Goal: Transaction & Acquisition: Purchase product/service

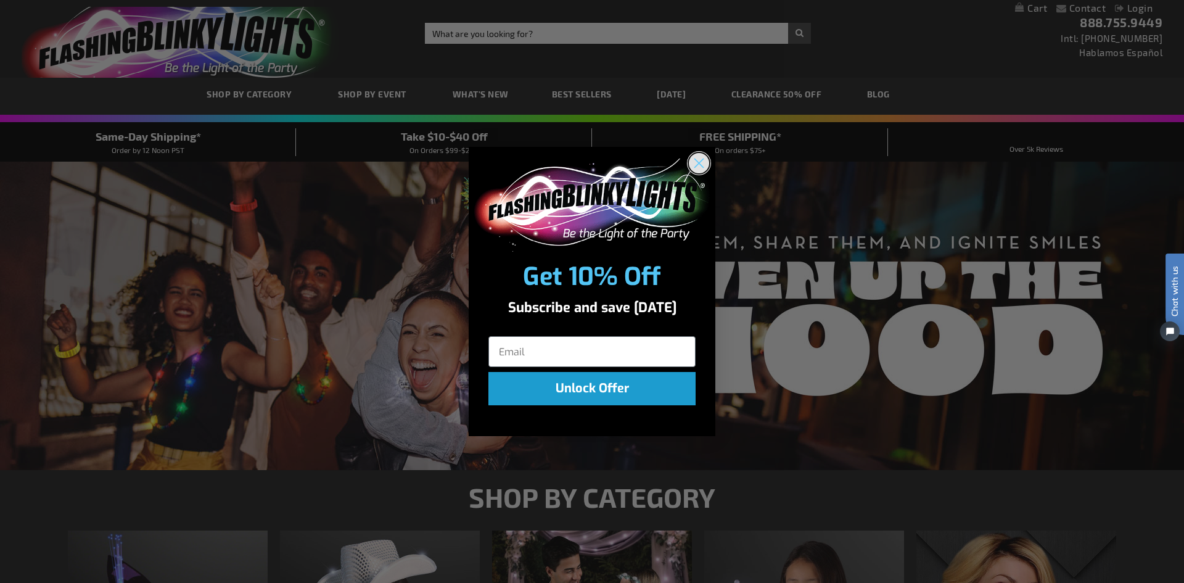
click at [702, 160] on icon "Close dialog" at bounding box center [699, 163] width 9 height 9
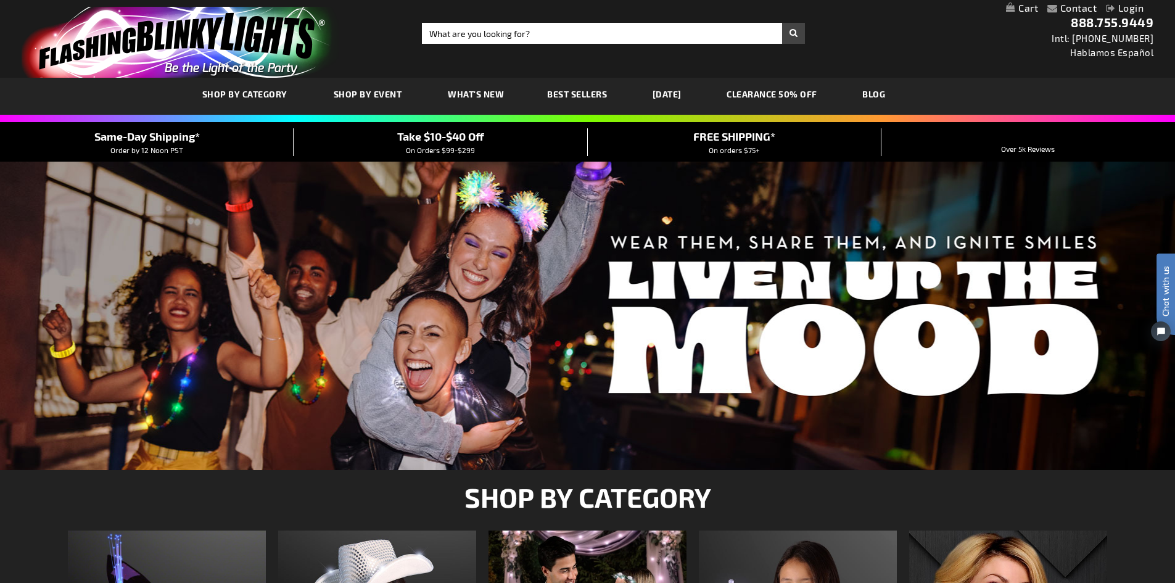
click at [493, 94] on span "What's New" at bounding box center [476, 94] width 56 height 10
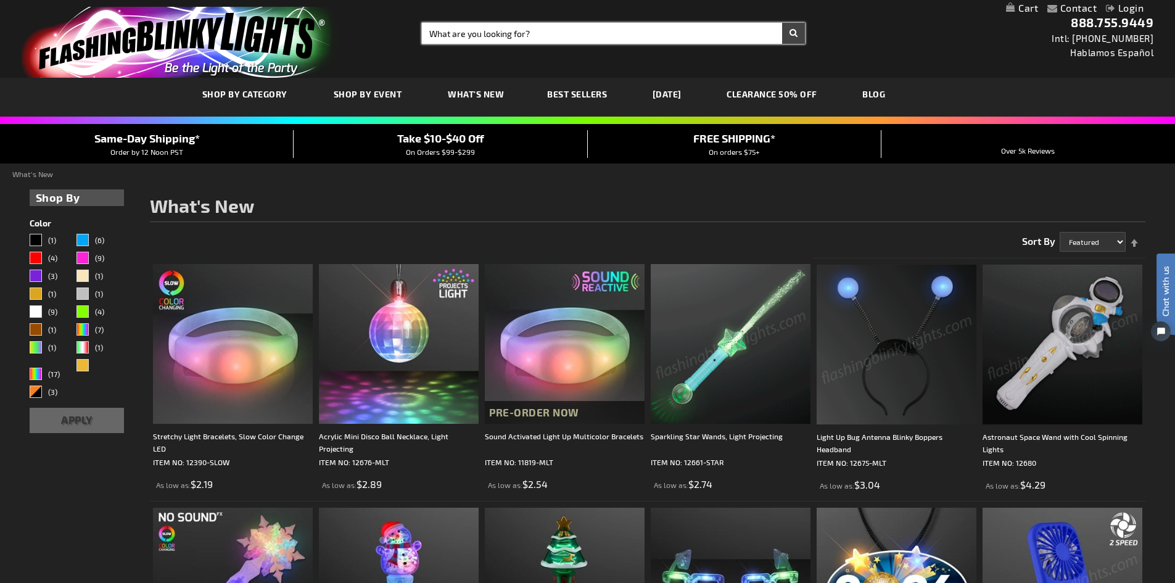
click at [540, 32] on input "Search" at bounding box center [613, 33] width 383 height 21
type input "circus"
click at [782, 23] on button "Search" at bounding box center [793, 33] width 23 height 21
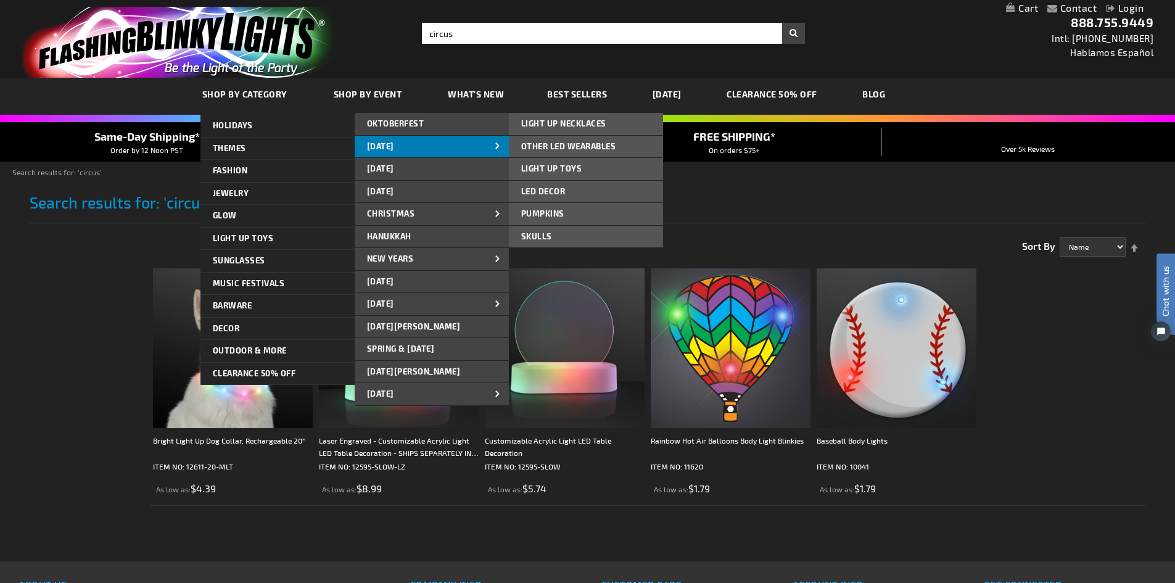
click at [383, 141] on span "[DATE]" at bounding box center [380, 146] width 27 height 10
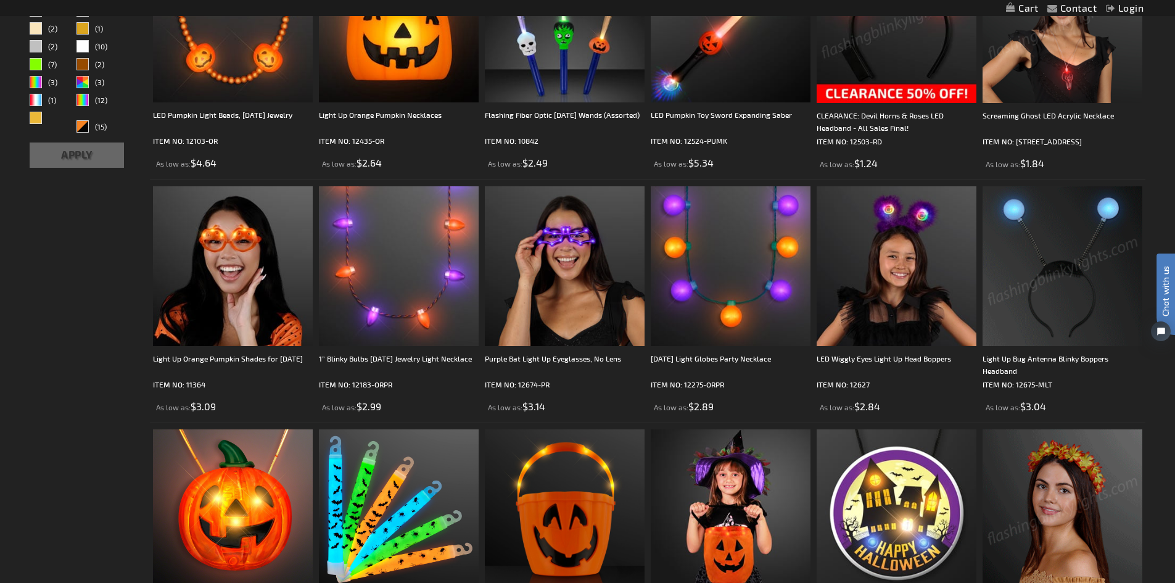
scroll to position [493, 0]
